Goal: Transaction & Acquisition: Subscribe to service/newsletter

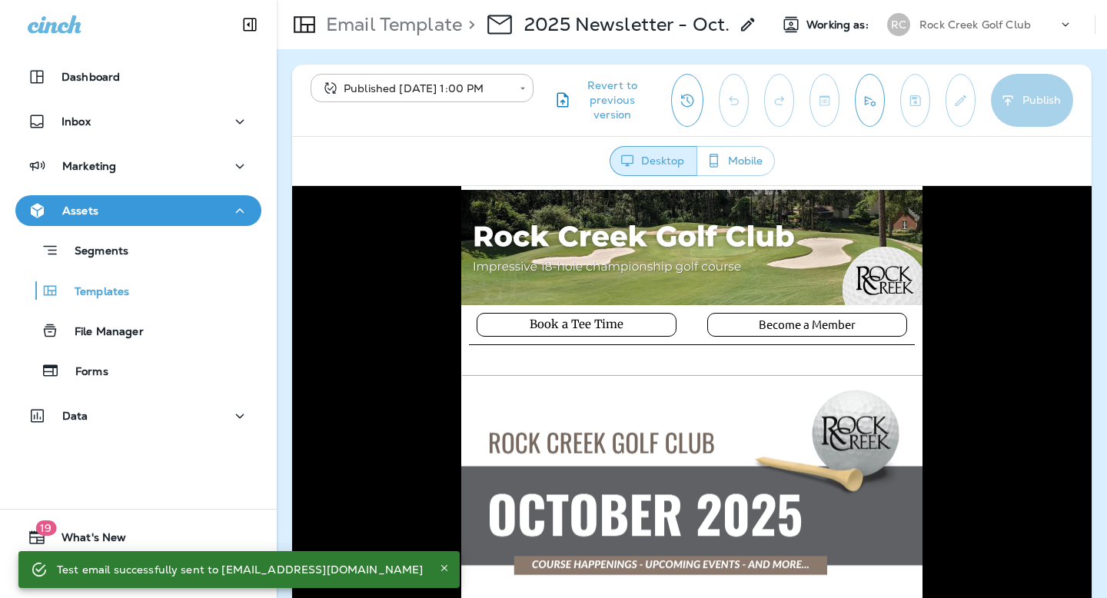
scroll to position [2576, 0]
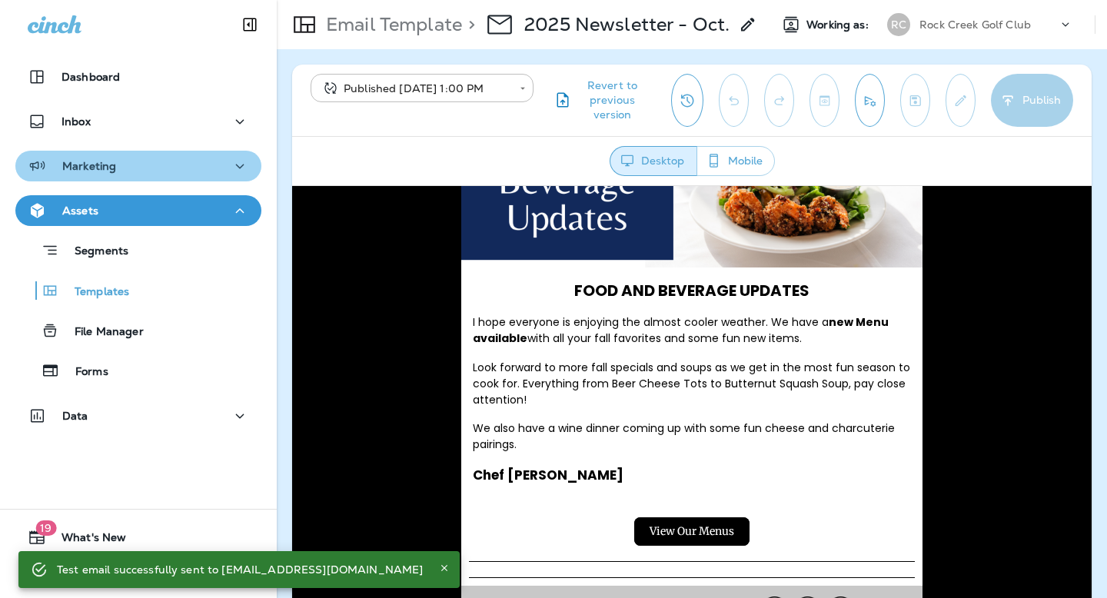
click at [149, 165] on div "Marketing" at bounding box center [138, 166] width 221 height 19
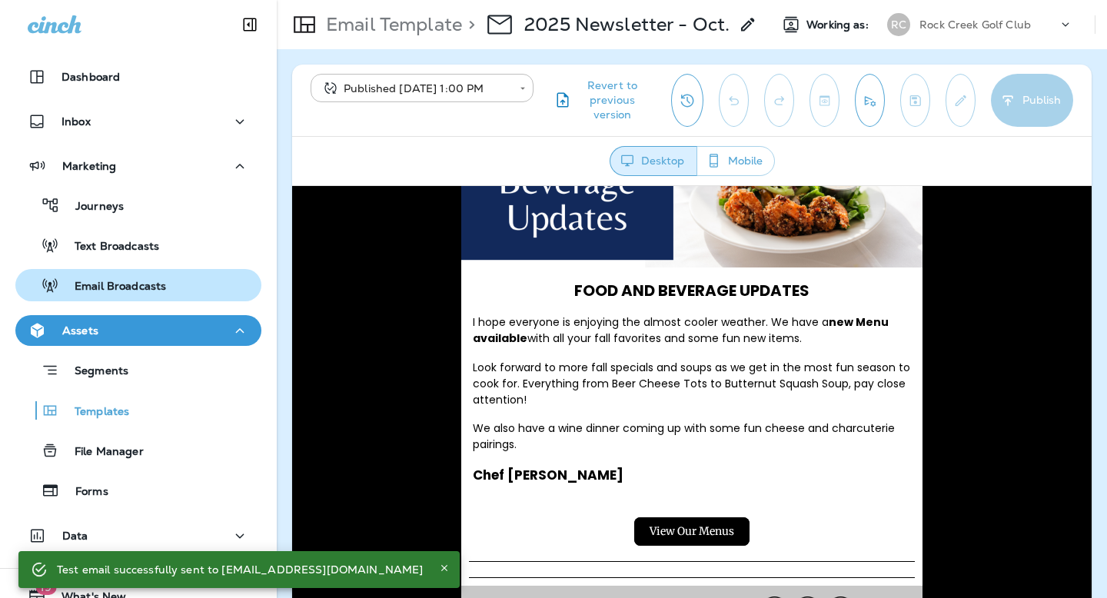
click at [160, 292] on p "Email Broadcasts" at bounding box center [112, 287] width 107 height 15
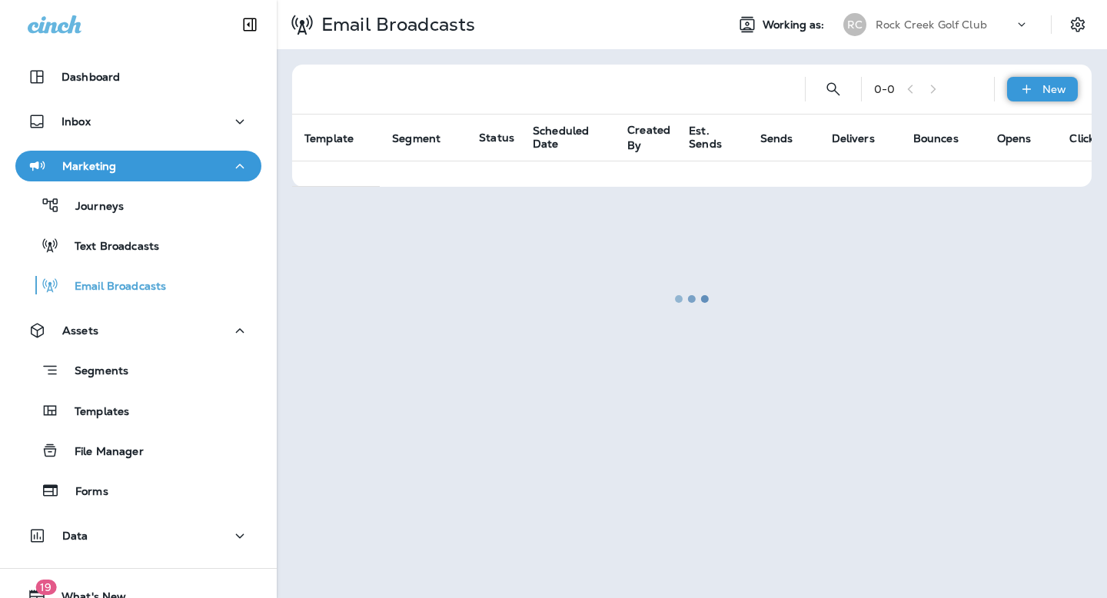
click at [1050, 80] on div "New" at bounding box center [1042, 89] width 71 height 25
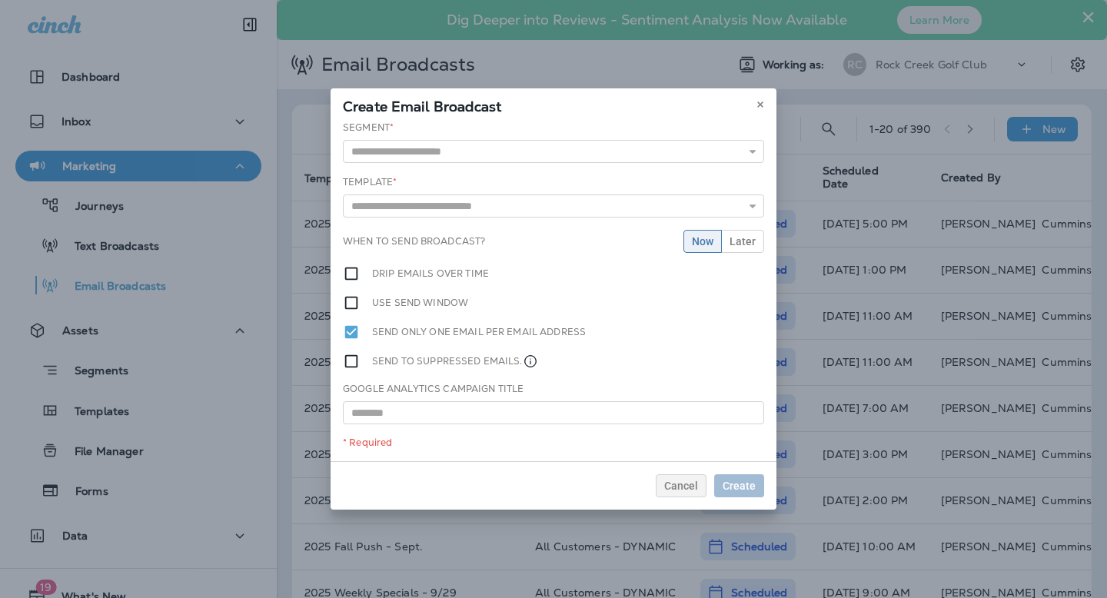
click at [763, 93] on div "Create Email Broadcast" at bounding box center [554, 104] width 446 height 32
click at [760, 104] on use at bounding box center [759, 104] width 5 height 6
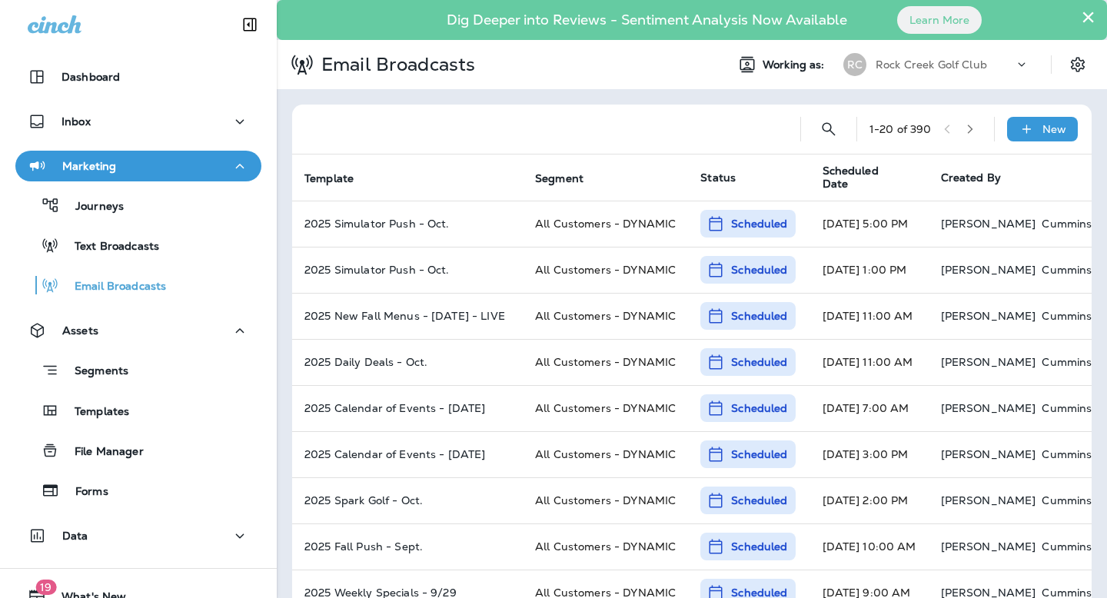
click at [1089, 16] on button "×" at bounding box center [1088, 17] width 15 height 25
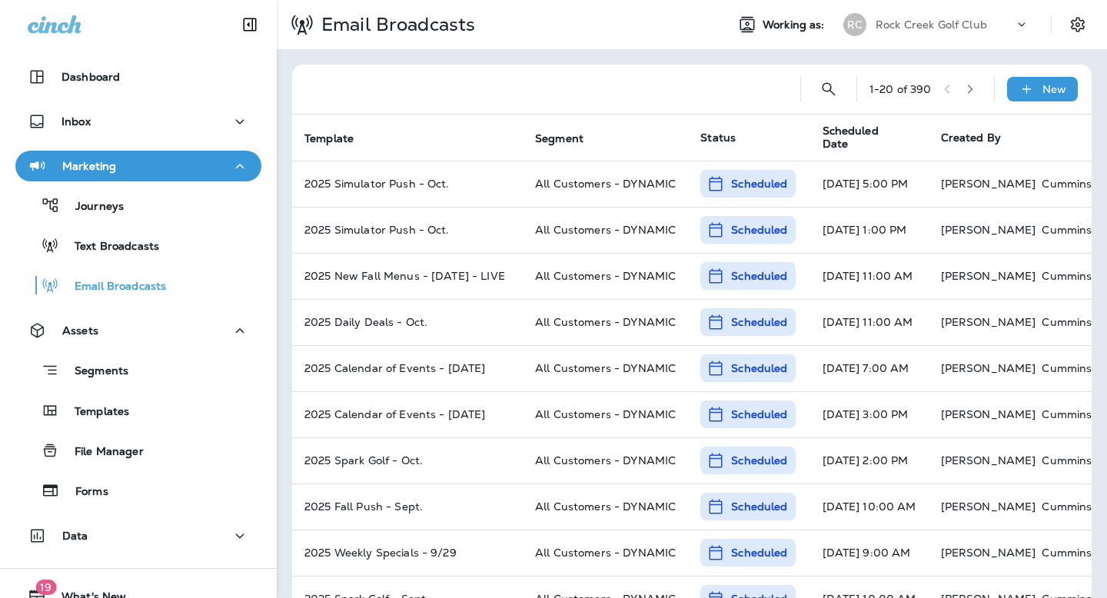
click at [974, 94] on icon "button" at bounding box center [970, 89] width 11 height 11
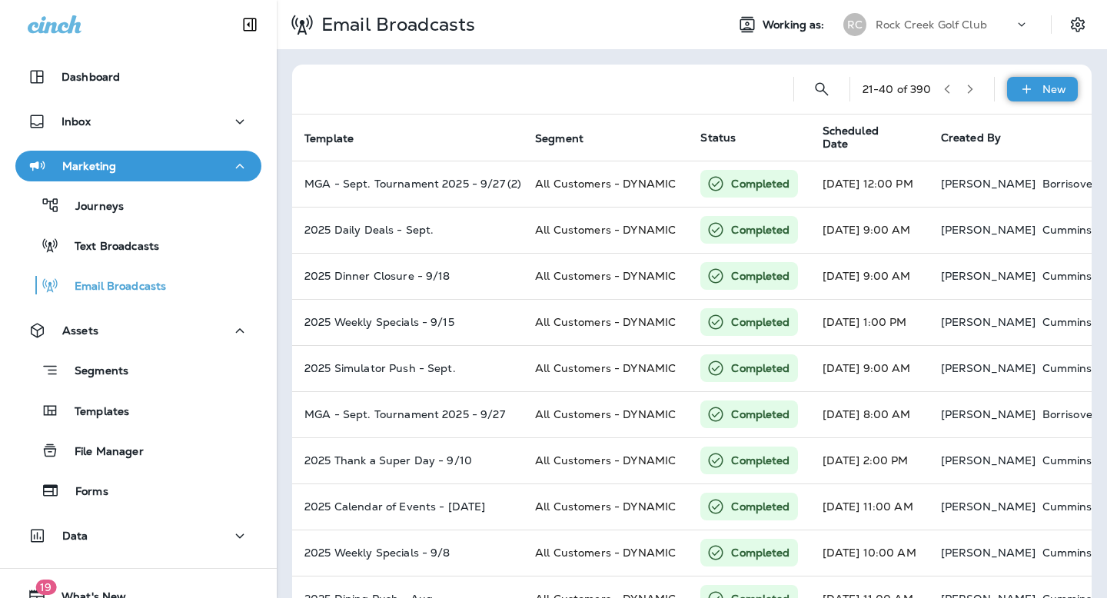
click at [1027, 91] on icon at bounding box center [1026, 89] width 8 height 8
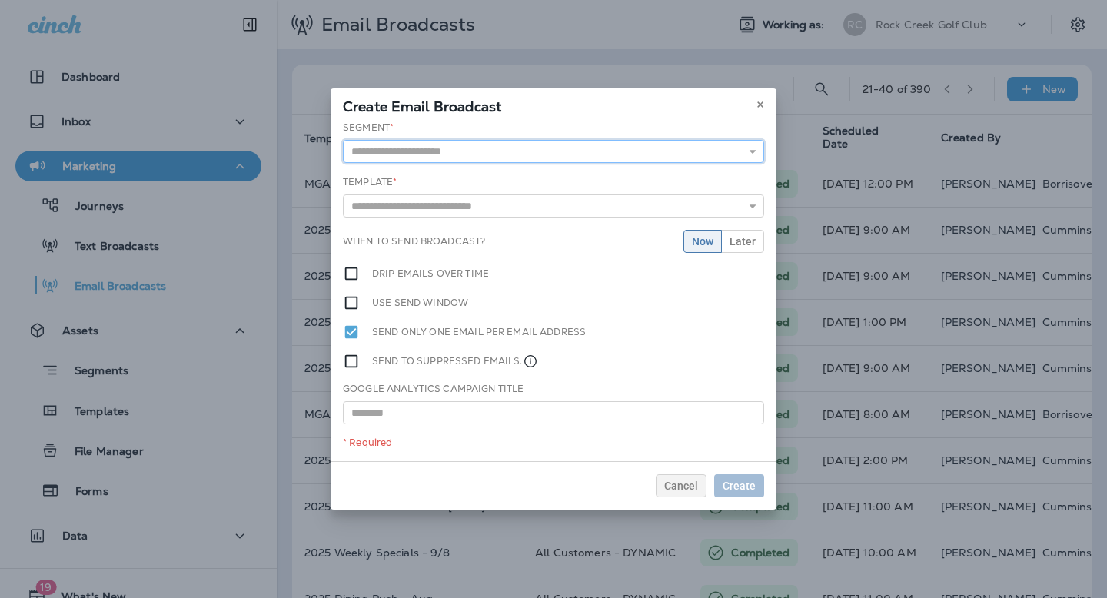
click at [660, 153] on input "text" at bounding box center [553, 151] width 421 height 23
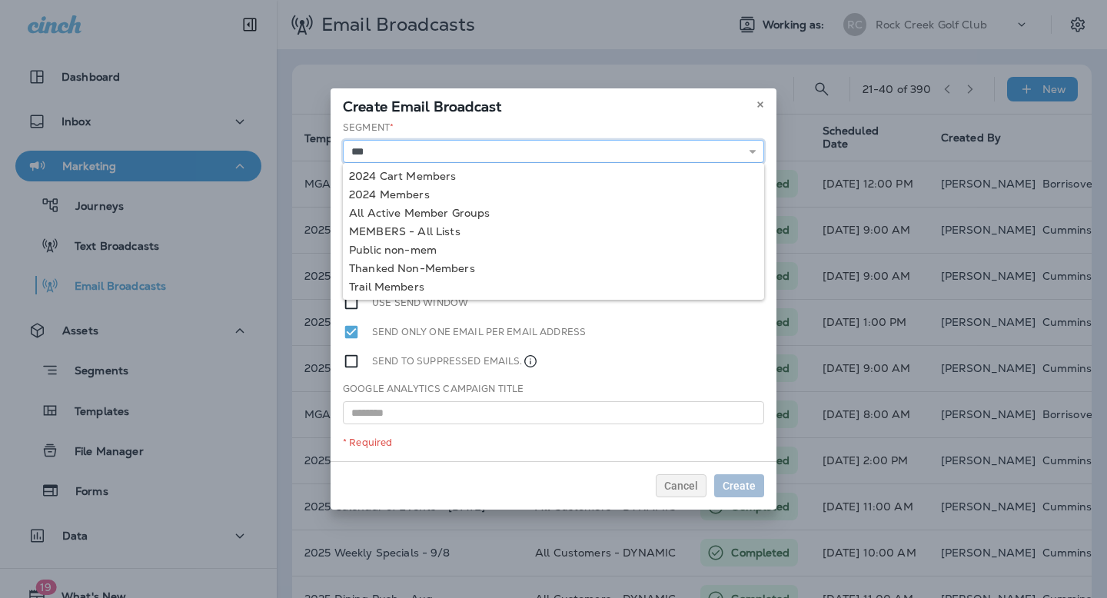
type input "**********"
click at [399, 234] on div "**********" at bounding box center [554, 291] width 446 height 341
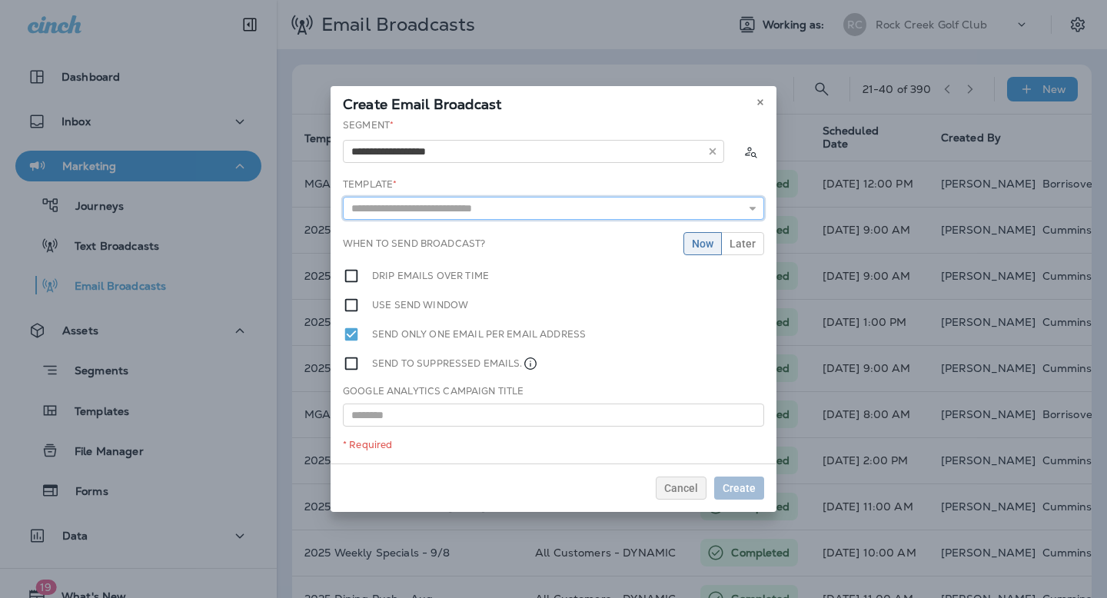
click at [398, 205] on input "text" at bounding box center [553, 208] width 421 height 23
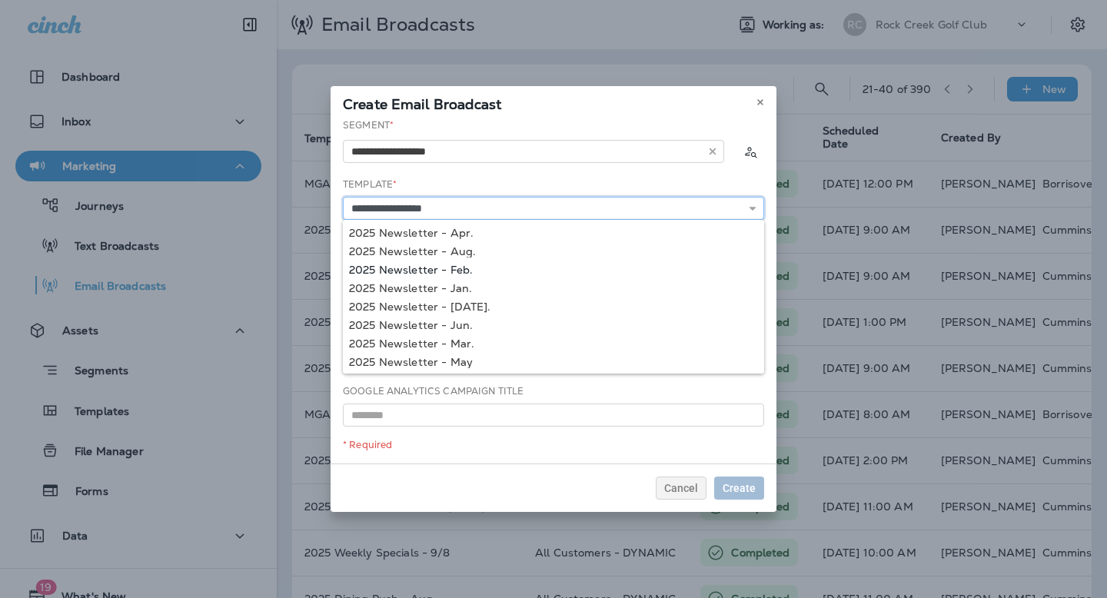
scroll to position [38, 0]
type input "**********"
click at [427, 333] on div "**********" at bounding box center [554, 290] width 446 height 345
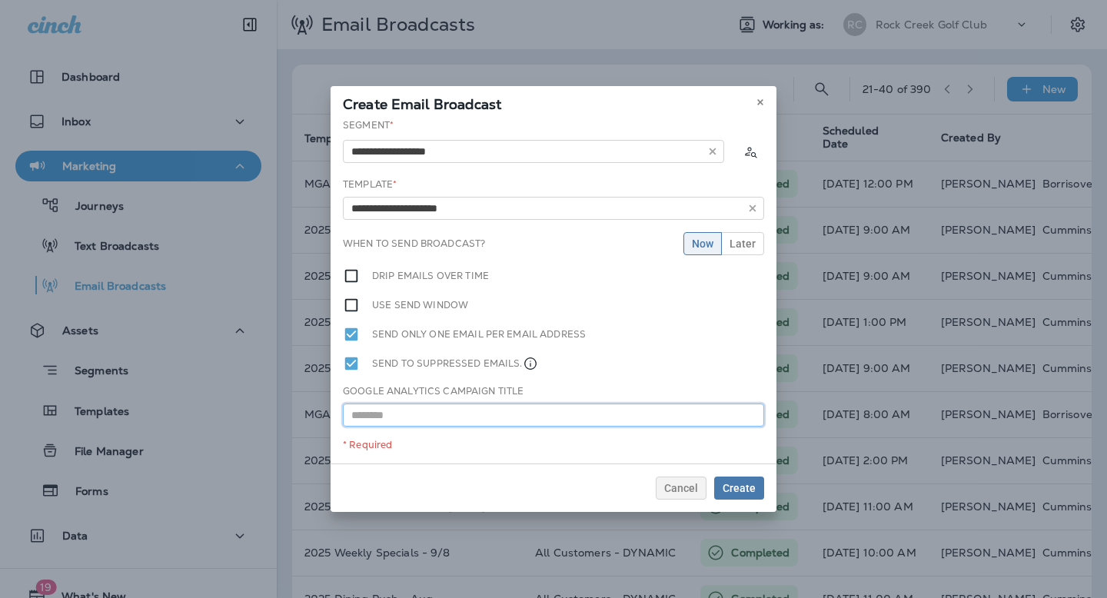
click at [367, 420] on input "text" at bounding box center [553, 415] width 421 height 23
type input "**********"
click at [750, 236] on button "Later" at bounding box center [742, 243] width 43 height 23
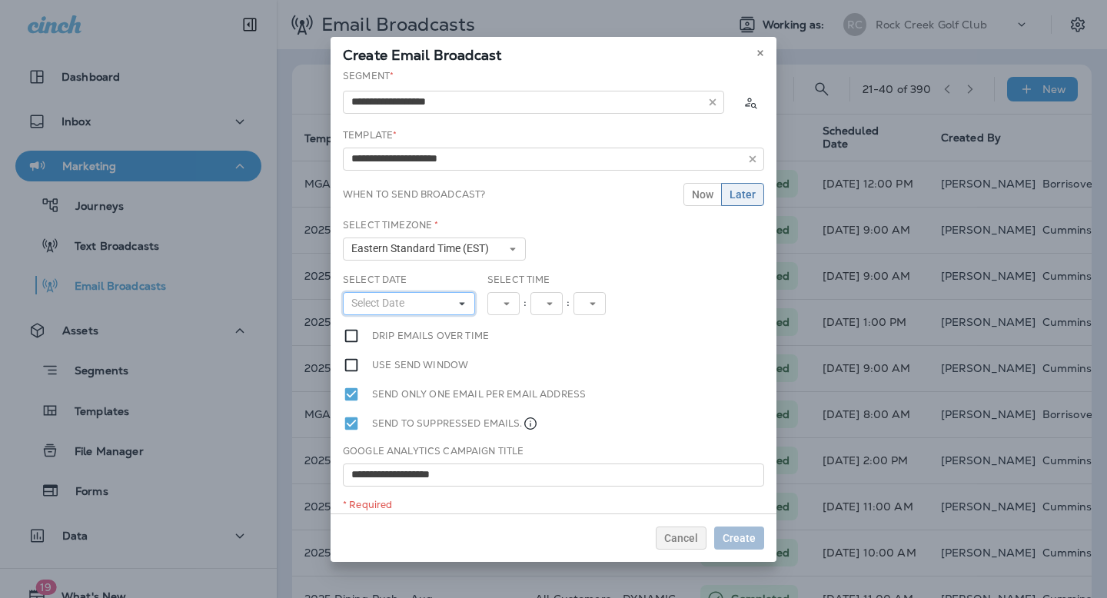
click at [381, 299] on span "Select Date" at bounding box center [380, 303] width 59 height 13
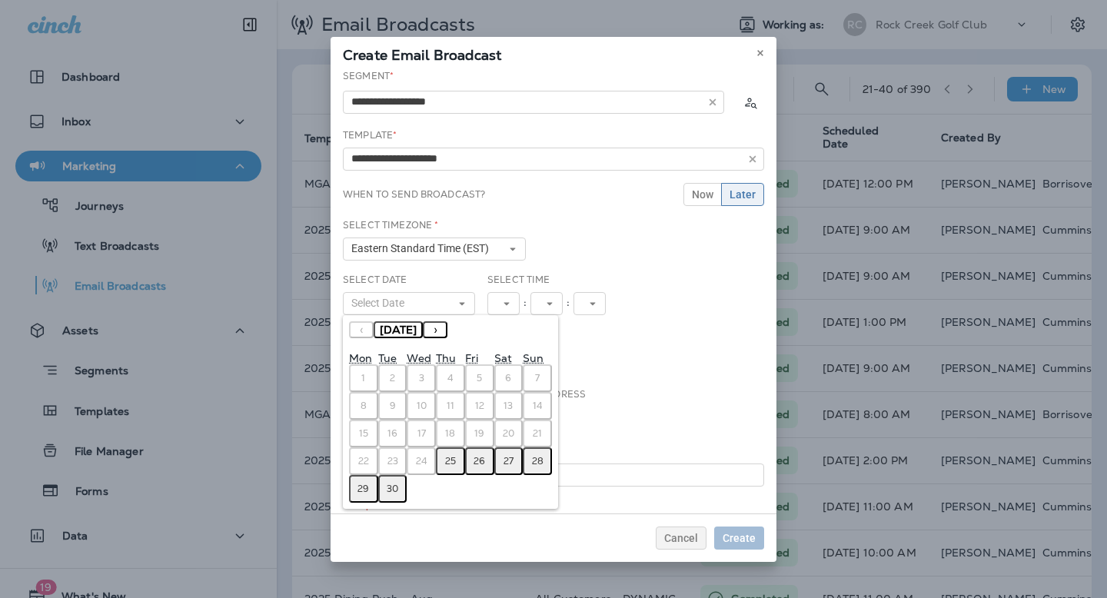
click at [447, 331] on button "›" at bounding box center [435, 329] width 25 height 17
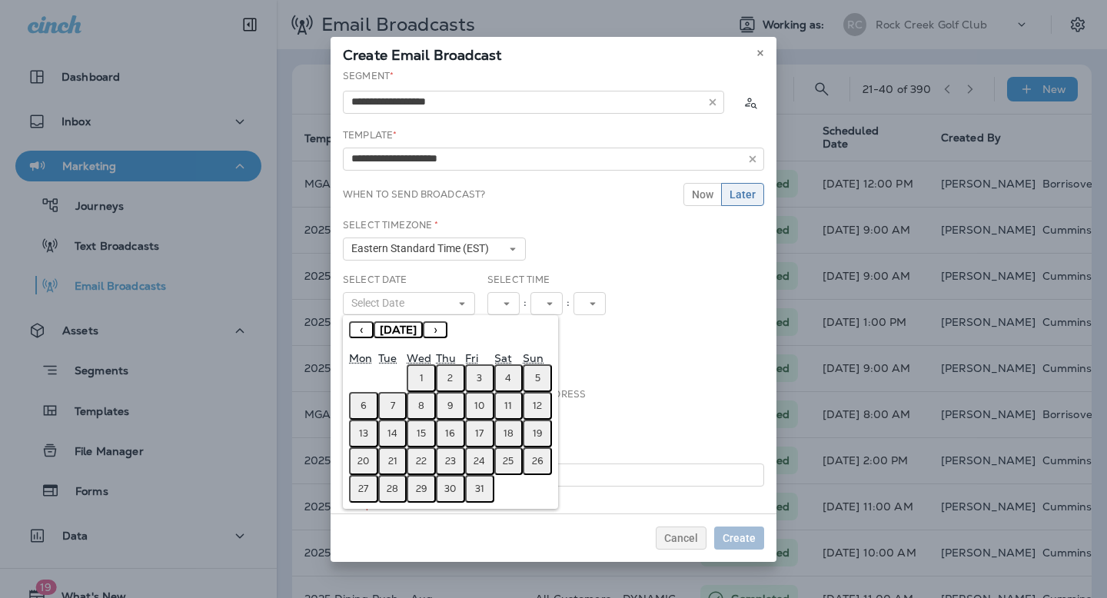
click at [421, 377] on abbr "1" at bounding box center [422, 378] width 4 height 12
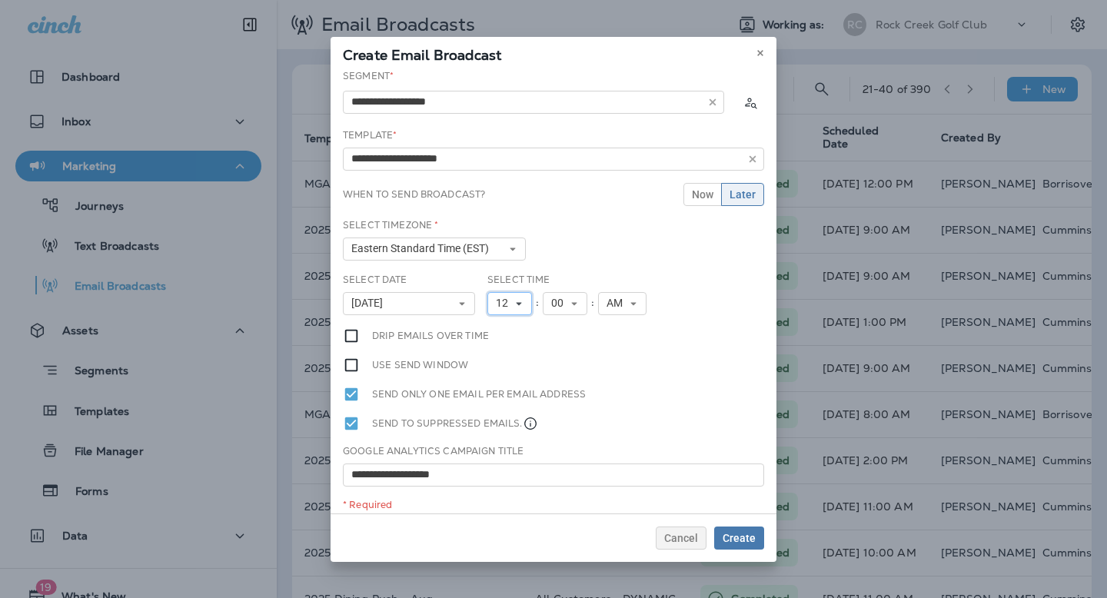
click at [527, 298] on button "12" at bounding box center [509, 303] width 45 height 23
click at [504, 504] on link "11" at bounding box center [509, 499] width 45 height 18
click at [731, 538] on span "Create" at bounding box center [739, 538] width 33 height 11
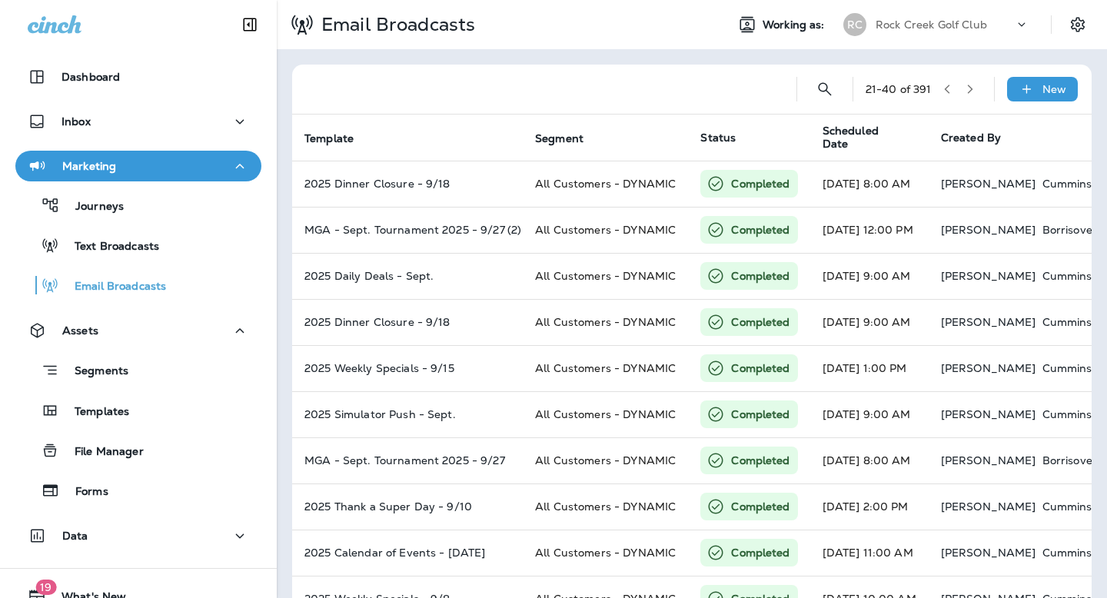
click at [917, 21] on p "Rock Creek Golf Club" at bounding box center [931, 24] width 111 height 12
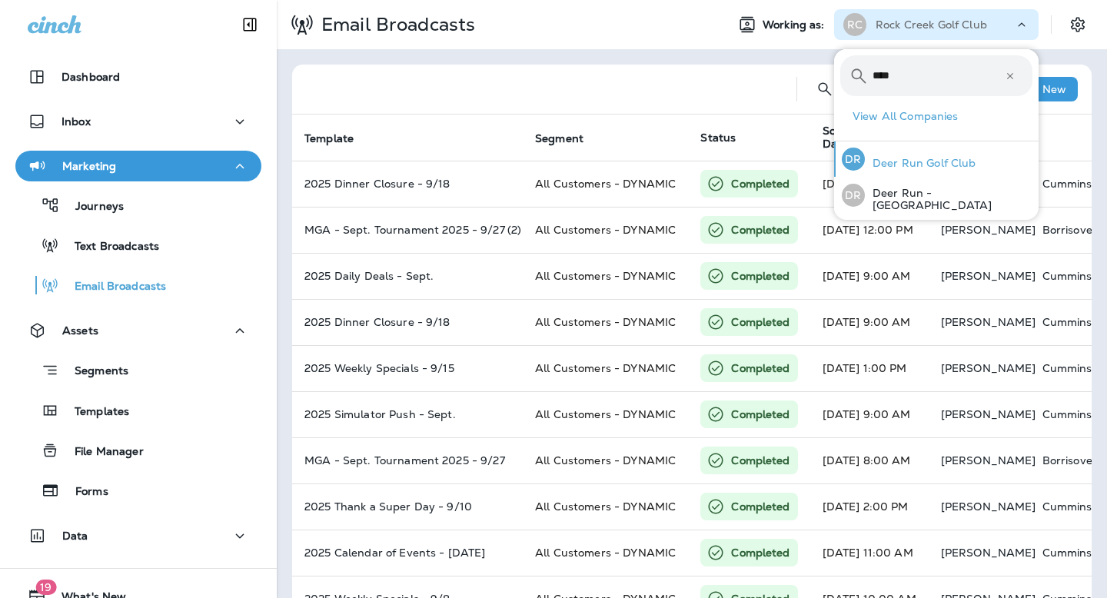
type input "****"
click at [896, 165] on p "Deer Run Golf Club" at bounding box center [920, 163] width 111 height 12
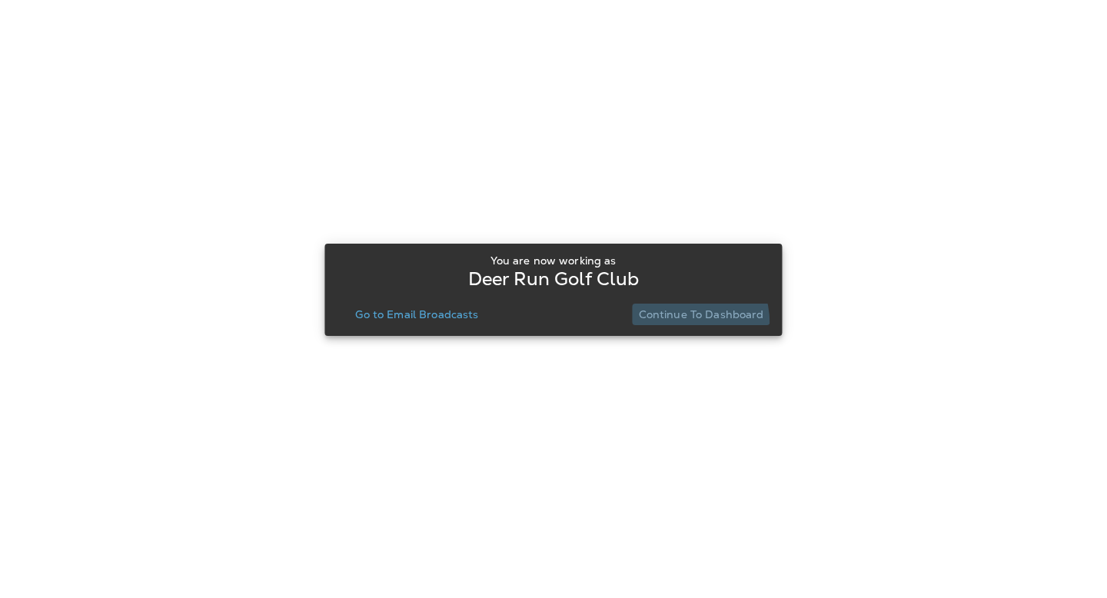
click at [672, 324] on button "Continue to Dashboard" at bounding box center [702, 315] width 138 height 22
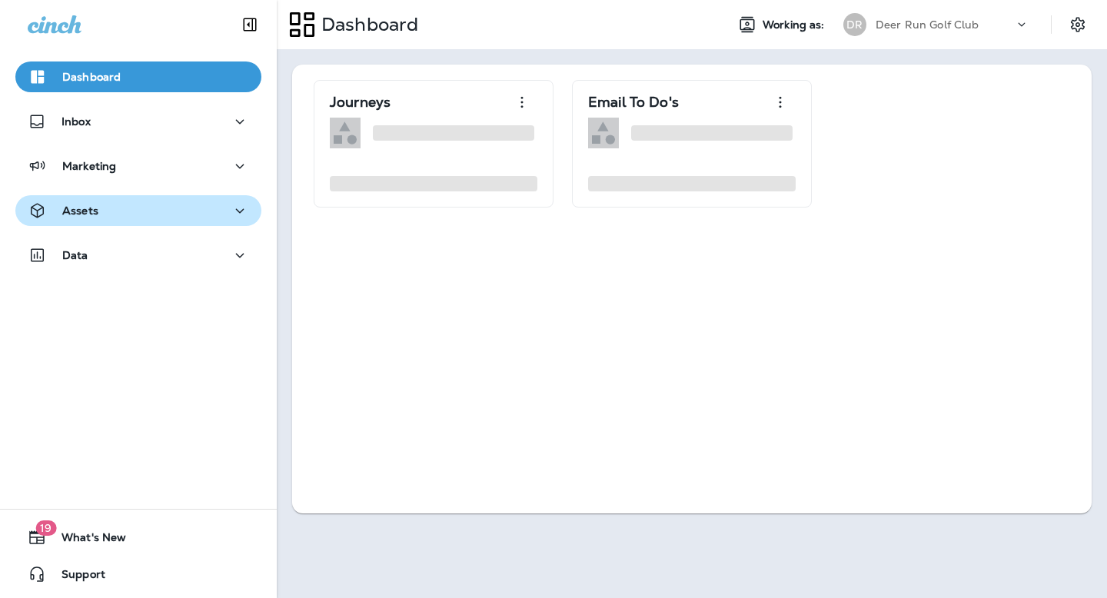
click at [105, 218] on div "Assets" at bounding box center [138, 210] width 221 height 19
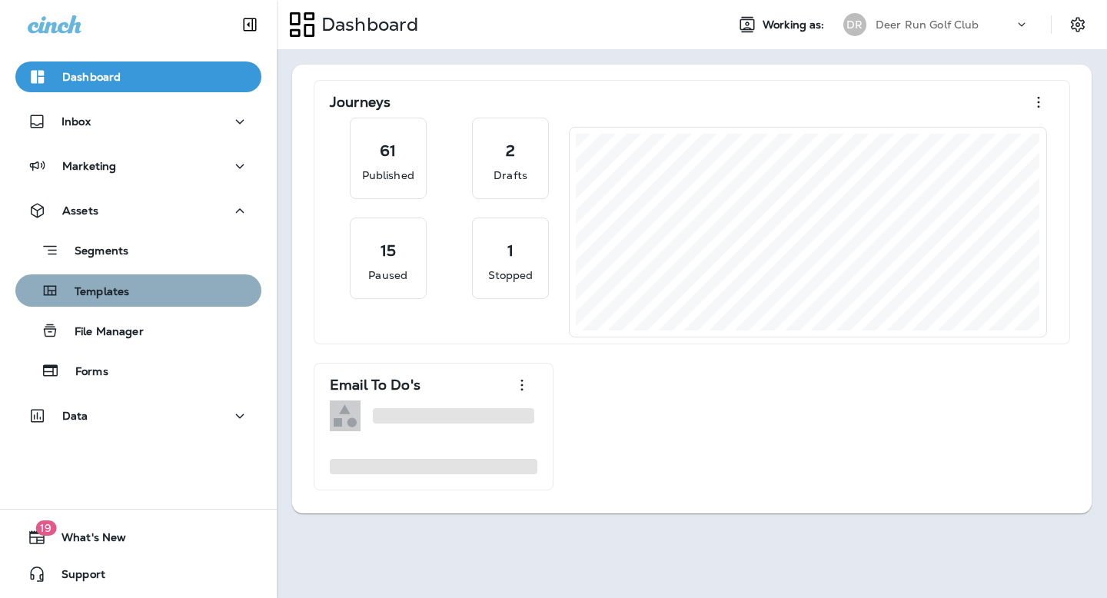
click at [110, 288] on p "Templates" at bounding box center [94, 292] width 70 height 15
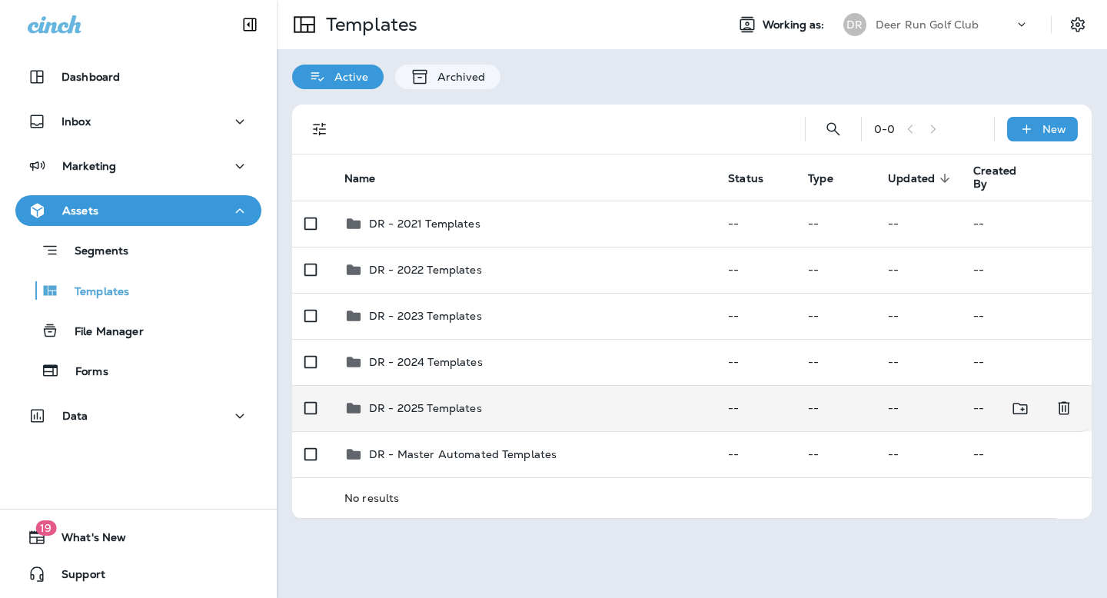
click at [424, 415] on div "DR - 2025 Templates" at bounding box center [425, 408] width 113 height 18
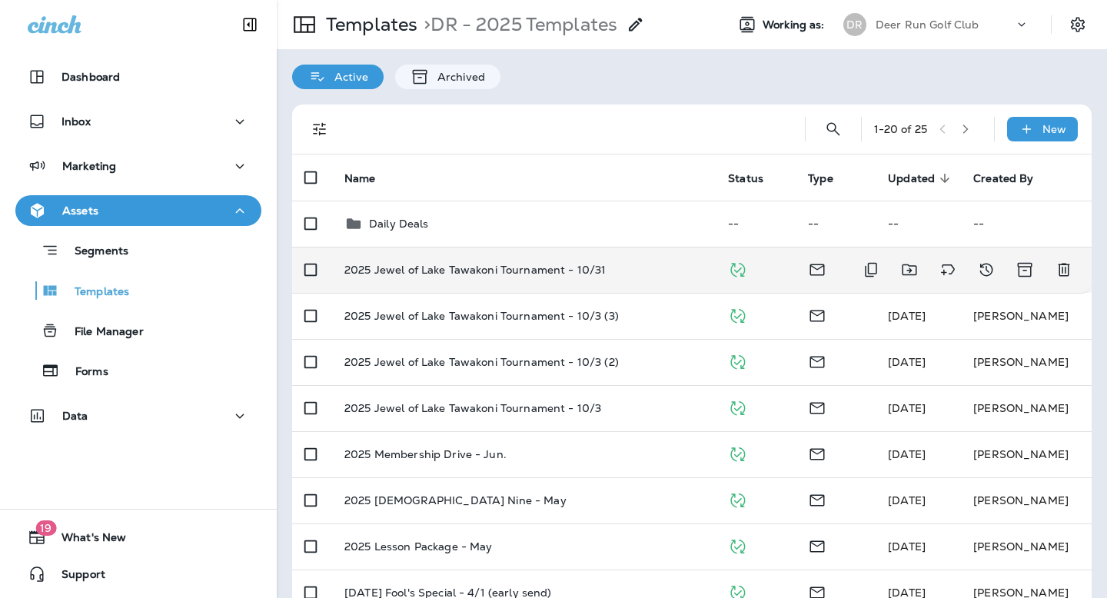
click at [486, 270] on p "2025 Jewel of Lake Tawakoni Tournament - 10/31" at bounding box center [474, 270] width 261 height 12
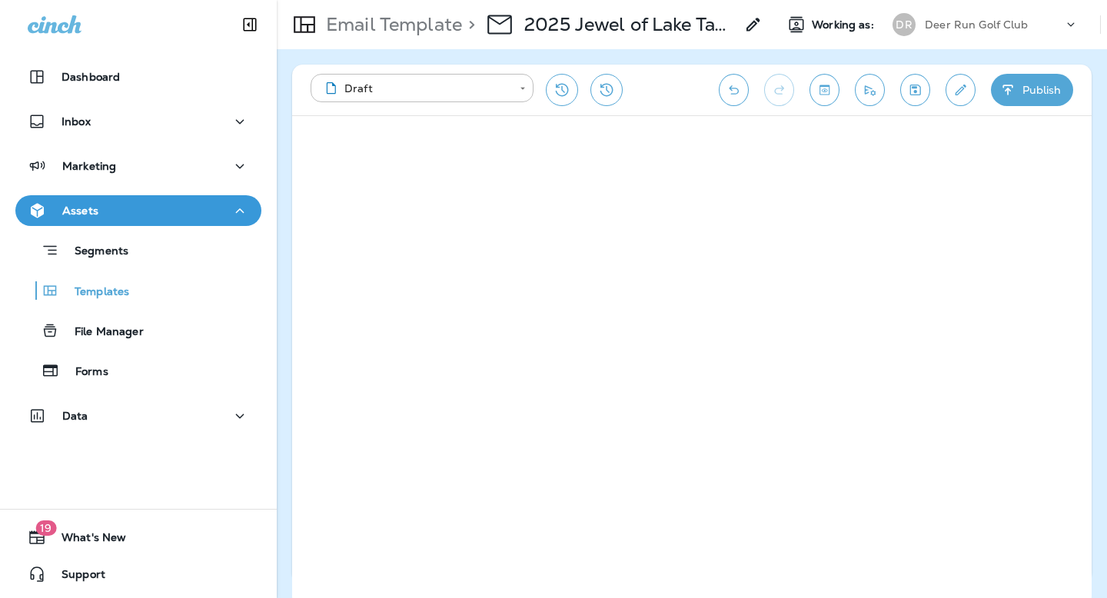
click at [1028, 82] on button "Publish" at bounding box center [1032, 90] width 82 height 32
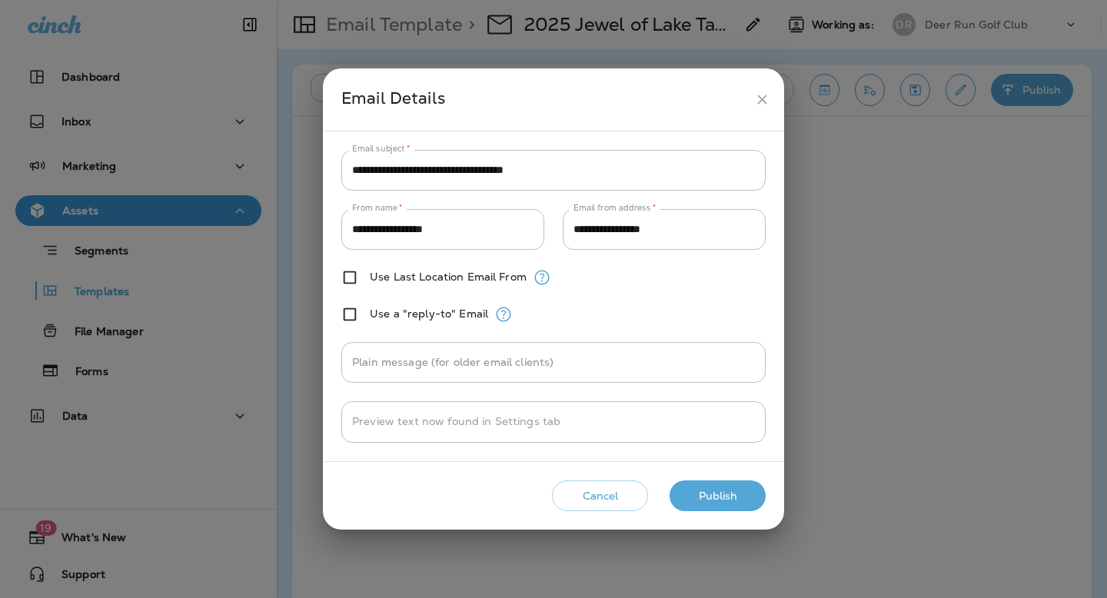
click at [714, 493] on button "Publish" at bounding box center [718, 497] width 96 height 32
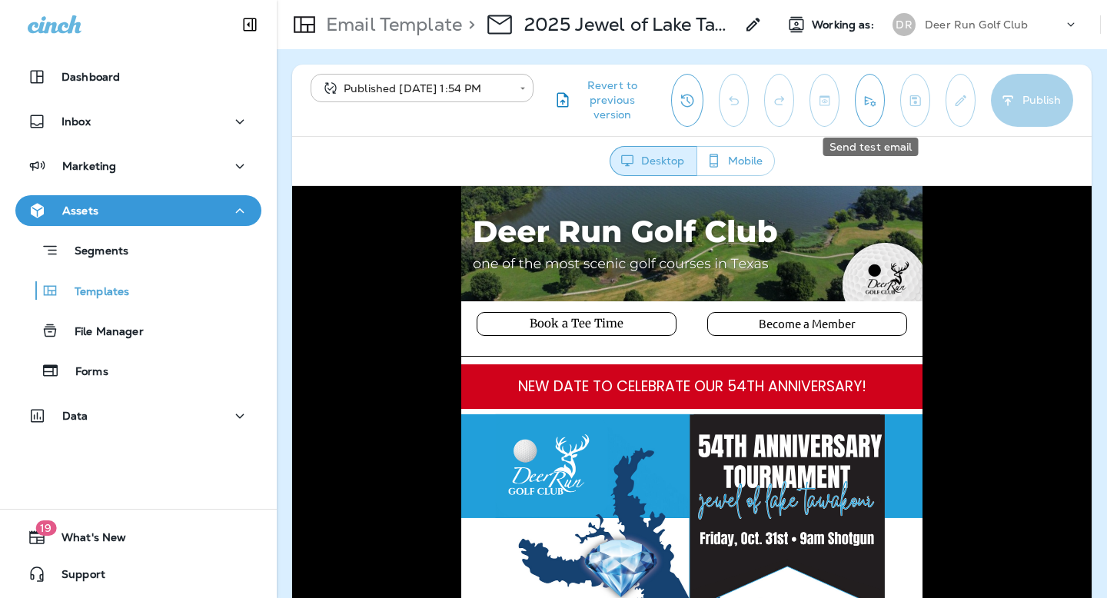
click at [867, 101] on icon "Send test email" at bounding box center [870, 100] width 16 height 15
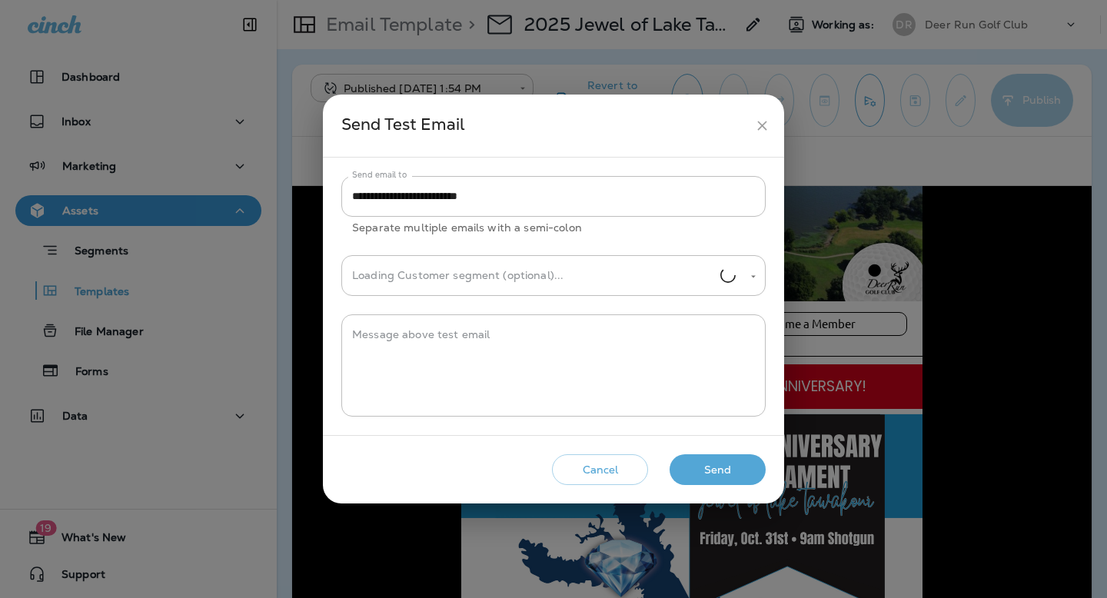
click at [707, 477] on button "Send" at bounding box center [718, 470] width 96 height 32
